Goal: Book appointment/travel/reservation

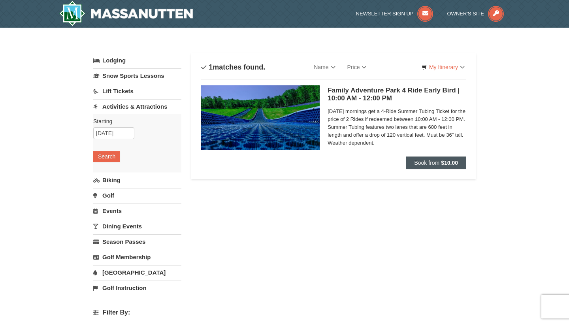
click at [417, 166] on button "Book from $10.00" at bounding box center [436, 163] width 60 height 13
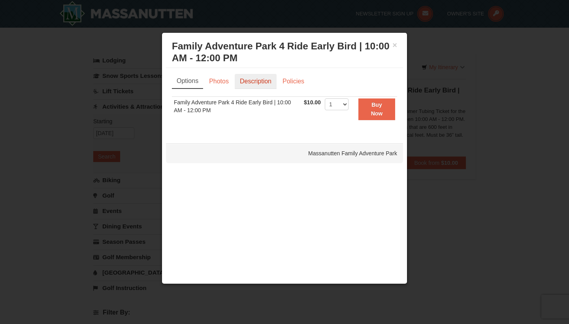
click at [251, 84] on link "Description" at bounding box center [256, 81] width 42 height 15
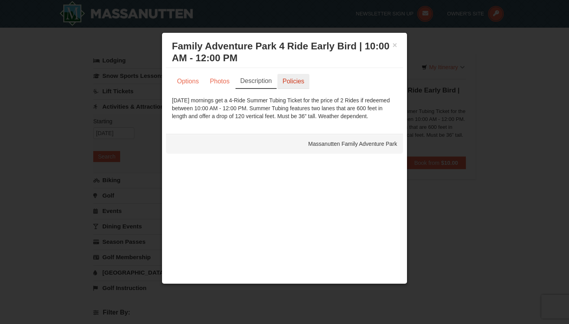
click at [290, 82] on link "Policies" at bounding box center [293, 81] width 32 height 15
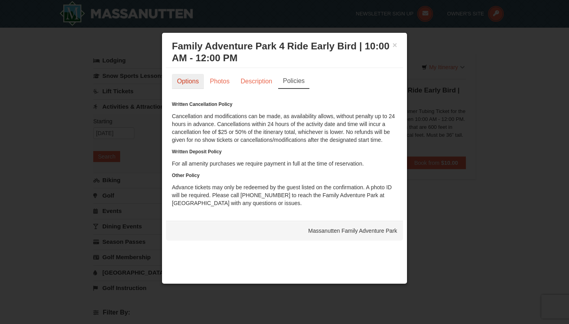
click at [191, 86] on link "Options" at bounding box center [188, 81] width 32 height 15
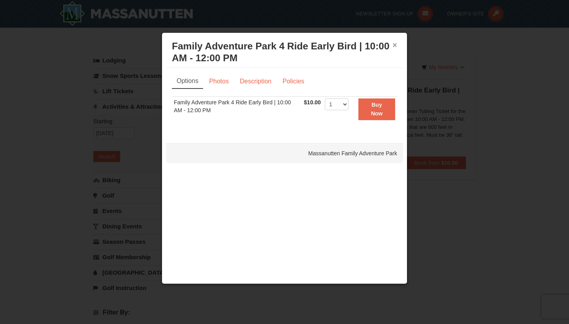
click at [396, 45] on button "×" at bounding box center [394, 45] width 5 height 8
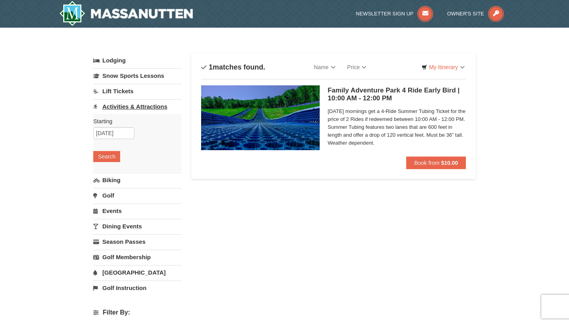
click at [136, 106] on link "Activities & Attractions" at bounding box center [137, 106] width 88 height 15
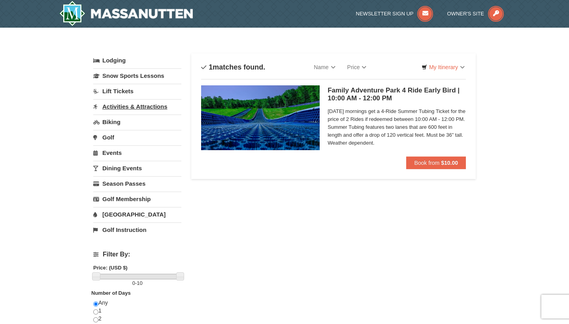
click at [136, 106] on link "Activities & Attractions" at bounding box center [137, 106] width 88 height 15
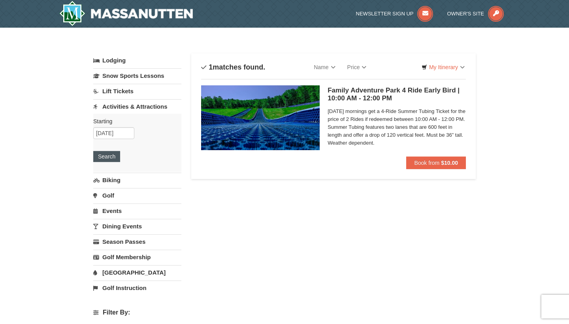
click at [114, 158] on button "Search" at bounding box center [106, 156] width 27 height 11
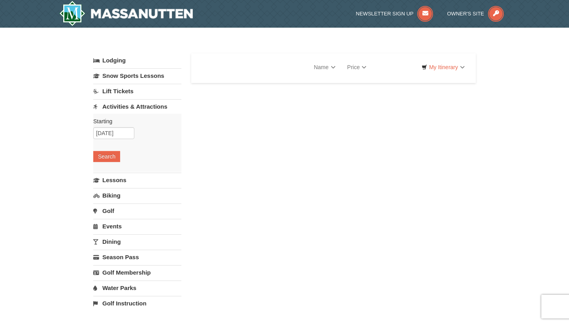
select select "9"
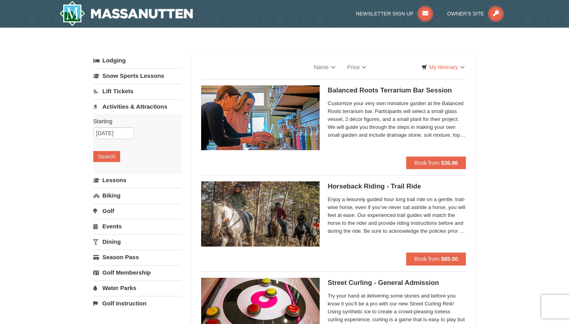
select select "9"
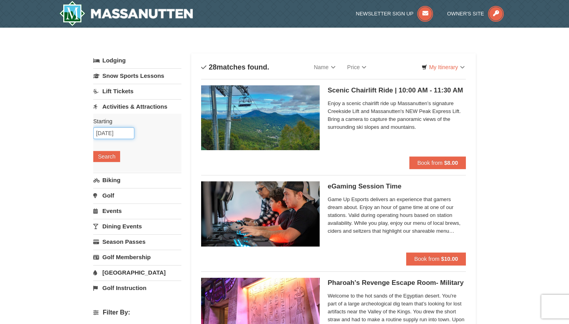
click at [108, 134] on input "10/11/2025" at bounding box center [113, 133] width 41 height 12
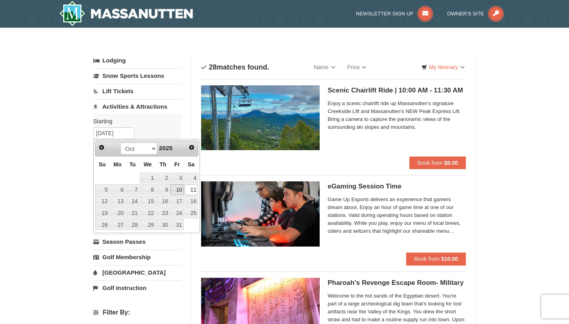
click at [178, 191] on link "10" at bounding box center [176, 189] width 13 height 11
type input "[DATE]"
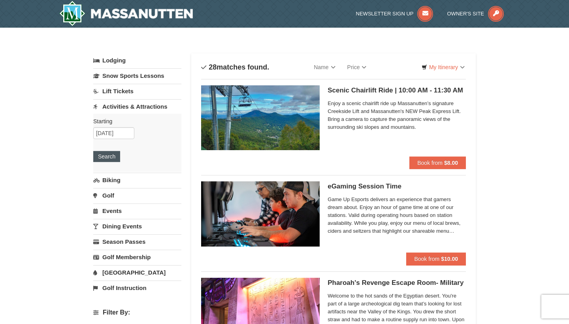
click at [109, 155] on button "Search" at bounding box center [106, 156] width 27 height 11
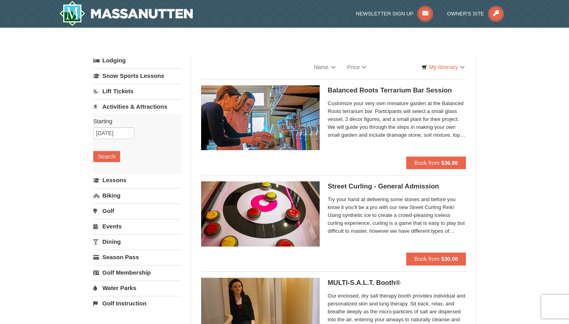
select select "9"
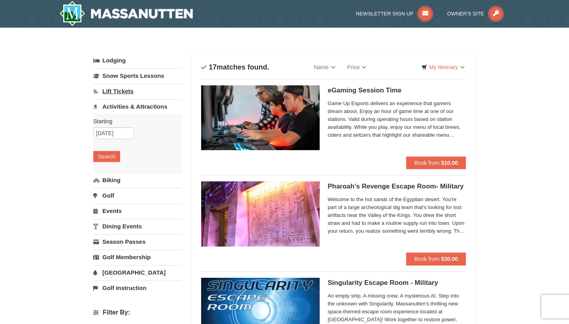
click at [113, 92] on link "Lift Tickets" at bounding box center [137, 91] width 88 height 15
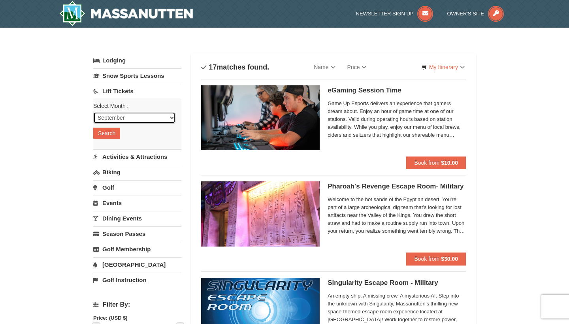
select select "10"
click at [105, 132] on button "Search" at bounding box center [106, 133] width 27 height 11
click at [120, 171] on link "Biking" at bounding box center [137, 172] width 88 height 15
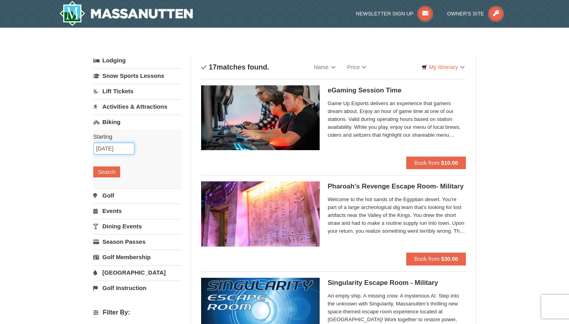
click at [108, 151] on input "[DATE]" at bounding box center [113, 149] width 41 height 12
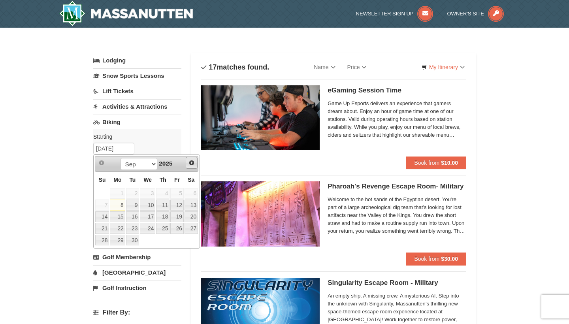
click at [194, 164] on span "Next" at bounding box center [192, 163] width 6 height 6
click at [176, 204] on link "10" at bounding box center [176, 205] width 13 height 11
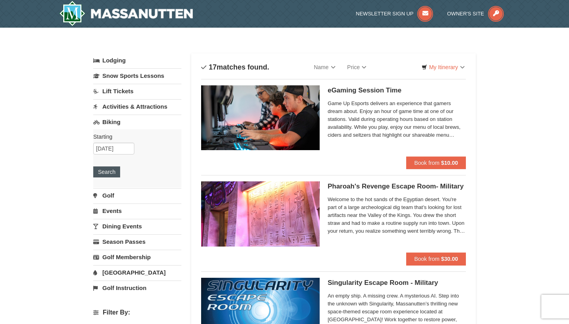
click at [102, 170] on button "Search" at bounding box center [106, 171] width 27 height 11
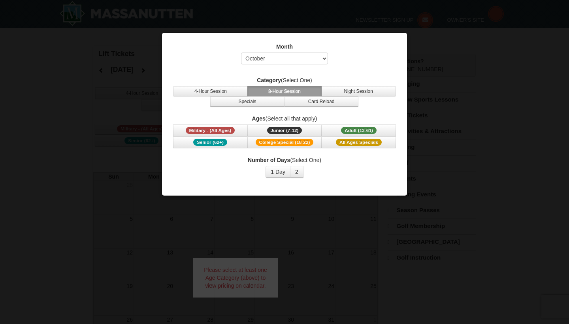
select select "10"
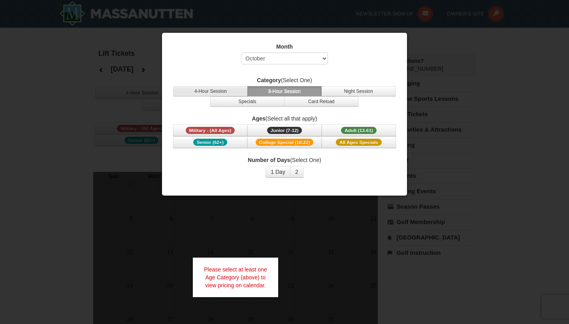
click at [235, 89] on button "4-Hour Session" at bounding box center [211, 91] width 74 height 10
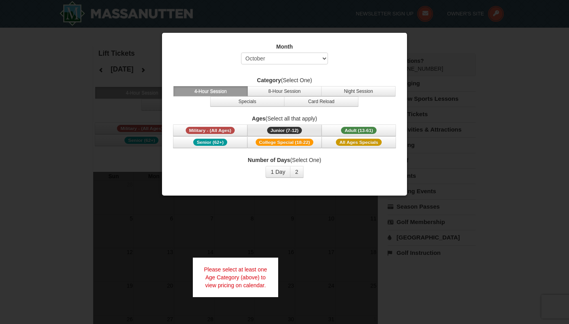
click at [292, 130] on span "Junior (7-12)" at bounding box center [284, 130] width 35 height 7
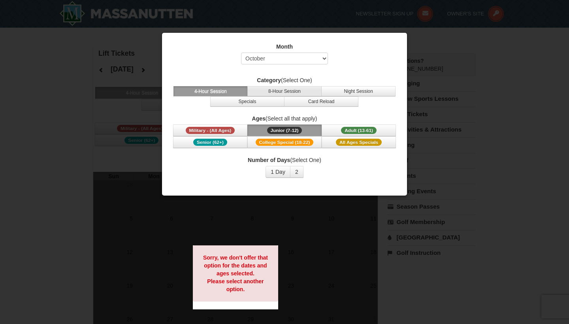
click at [286, 91] on button "8-Hour Session" at bounding box center [284, 91] width 74 height 10
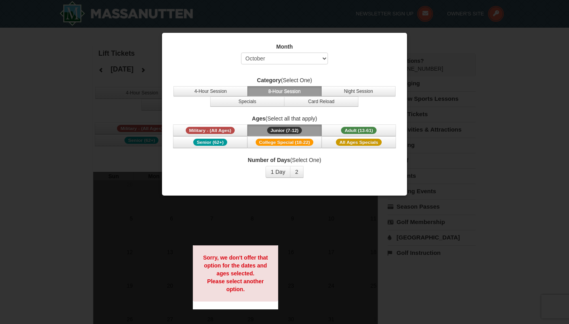
click at [346, 215] on div at bounding box center [284, 162] width 569 height 324
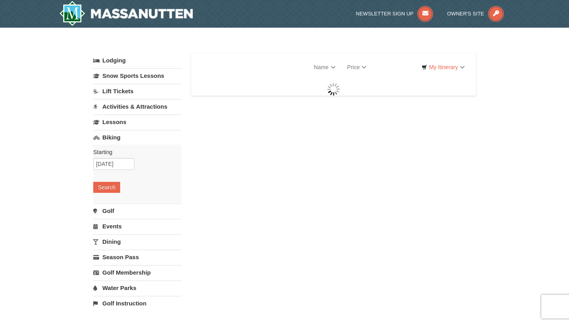
select select "9"
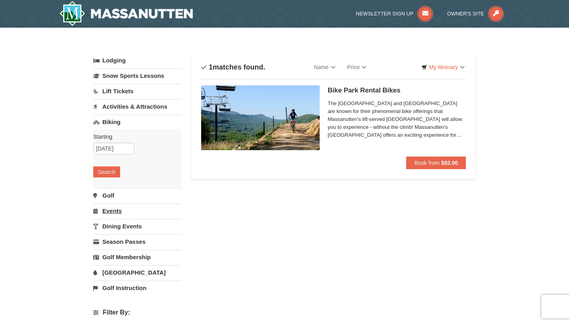
click at [108, 209] on link "Events" at bounding box center [137, 211] width 88 height 15
click at [102, 211] on div "Starting Please format dates MM/DD/YYYY Please format dates MM/DD/YYYY 10/10/20…" at bounding box center [137, 189] width 88 height 58
click at [102, 205] on button "Search" at bounding box center [106, 202] width 27 height 11
